Goal: Find contact information: Find contact information

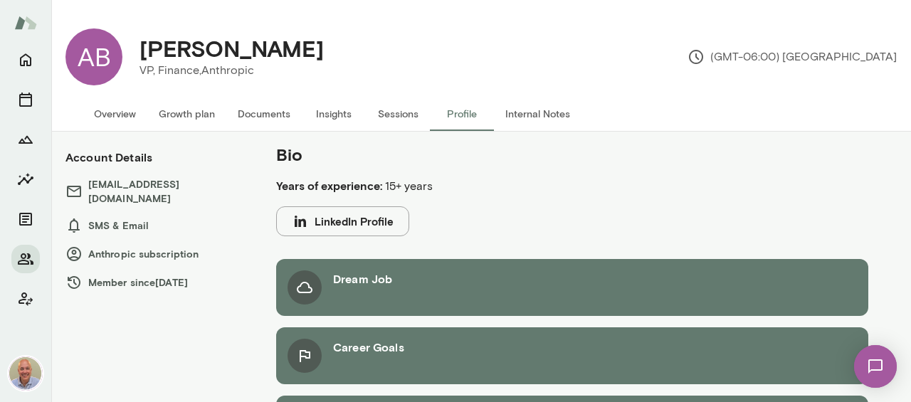
click at [105, 113] on button "Overview" at bounding box center [115, 114] width 65 height 34
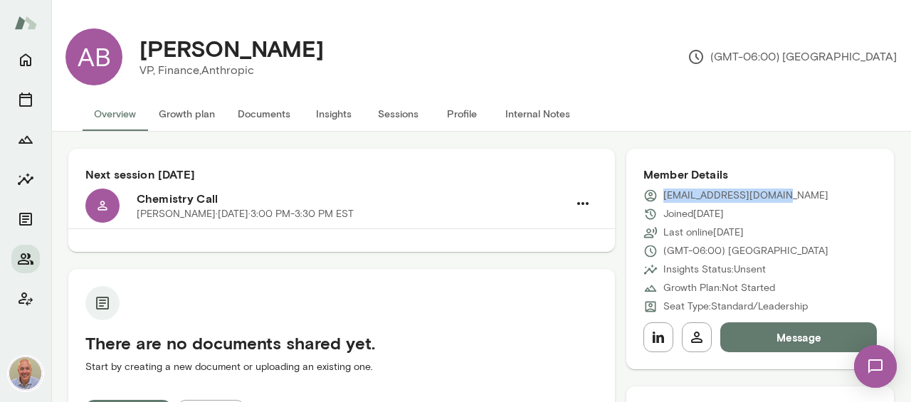
drag, startPoint x: 784, startPoint y: 199, endPoint x: 657, endPoint y: 200, distance: 126.8
click at [657, 200] on div "[EMAIL_ADDRESS][DOMAIN_NAME]" at bounding box center [761, 196] width 234 height 14
click at [657, 200] on icon at bounding box center [651, 196] width 14 height 14
copy p "[EMAIL_ADDRESS][DOMAIN_NAME]"
click at [795, 206] on div "[EMAIL_ADDRESS][DOMAIN_NAME] Joined [DATE] Last online [DATE] (GMT-06:00) Denve…" at bounding box center [761, 251] width 234 height 125
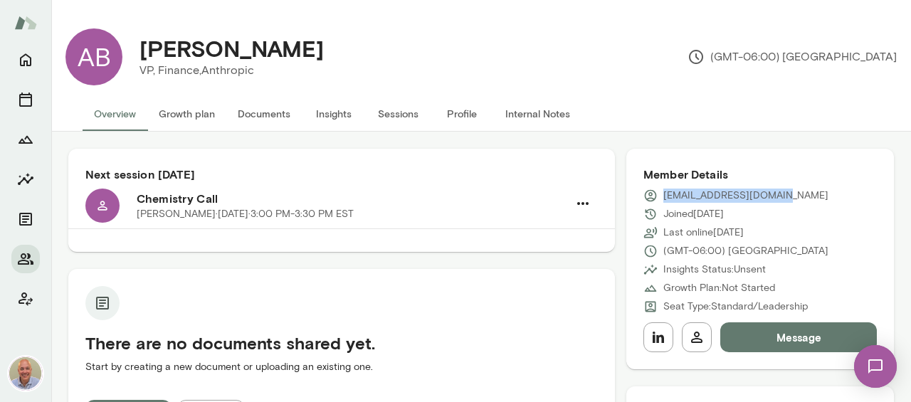
drag, startPoint x: 799, startPoint y: 197, endPoint x: 649, endPoint y: 197, distance: 150.2
click at [649, 197] on div "[EMAIL_ADDRESS][DOMAIN_NAME]" at bounding box center [761, 196] width 234 height 14
copy p "[EMAIL_ADDRESS][DOMAIN_NAME]"
